Goal: Information Seeking & Learning: Check status

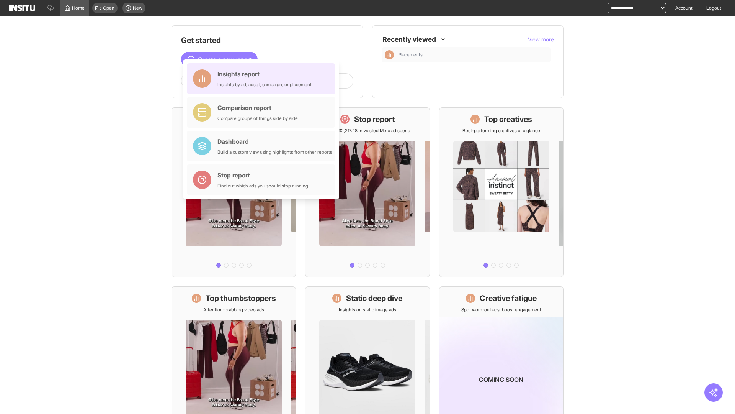
click at [263, 79] on div "Insights report Insights by ad, adset, campaign, or placement" at bounding box center [265, 78] width 94 height 18
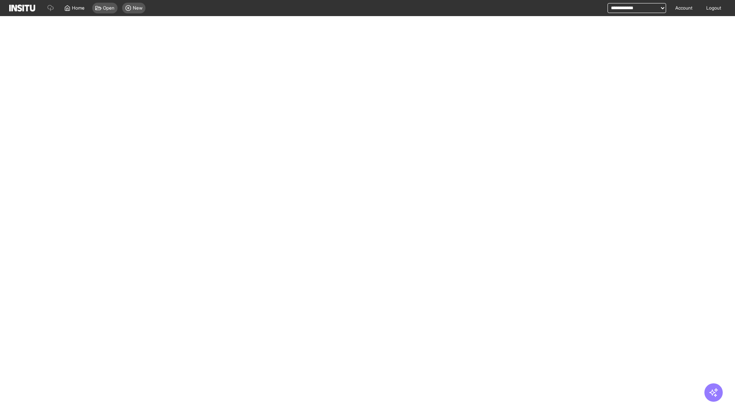
select select "**"
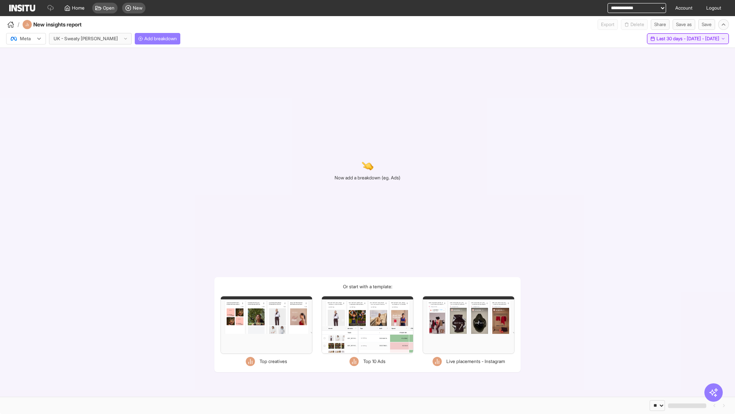
click at [672, 39] on span "Last 30 days - [DATE] - [DATE]" at bounding box center [688, 39] width 63 height 6
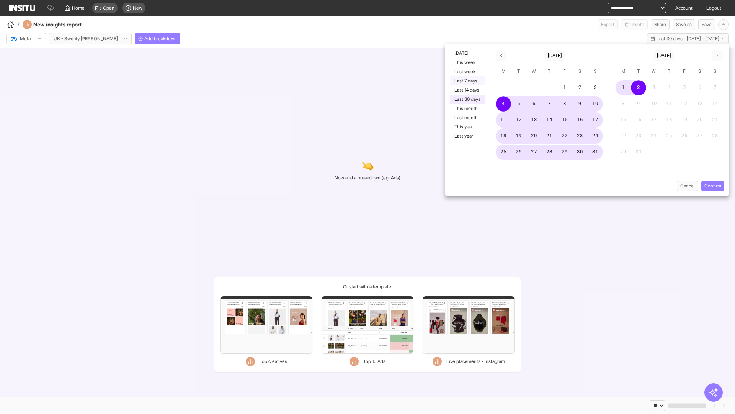
click at [467, 81] on button "Last 7 days" at bounding box center [467, 80] width 35 height 9
